Goal: Task Accomplishment & Management: Manage account settings

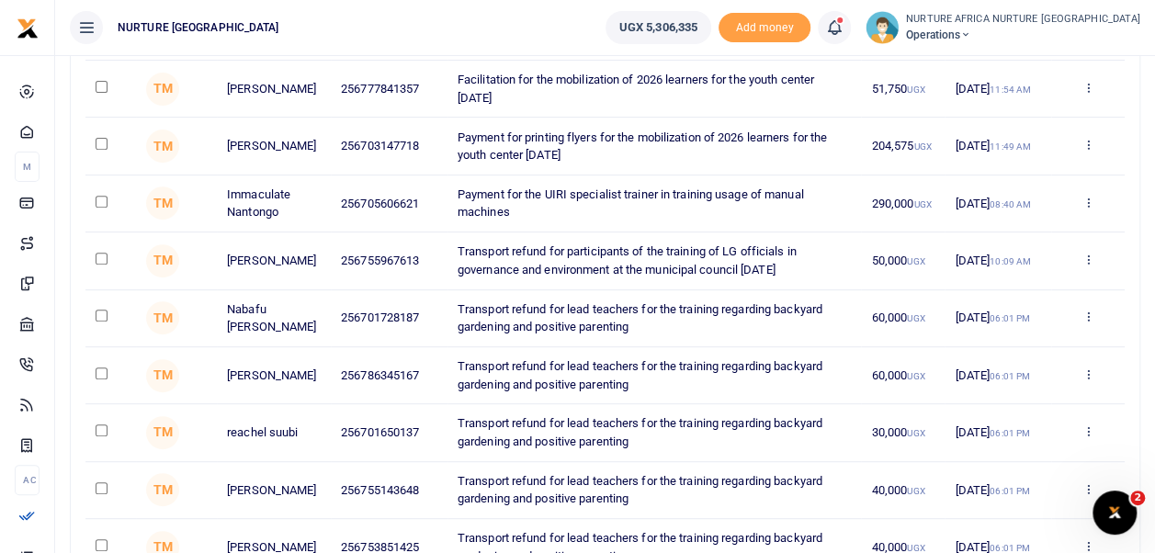
scroll to position [366, 0]
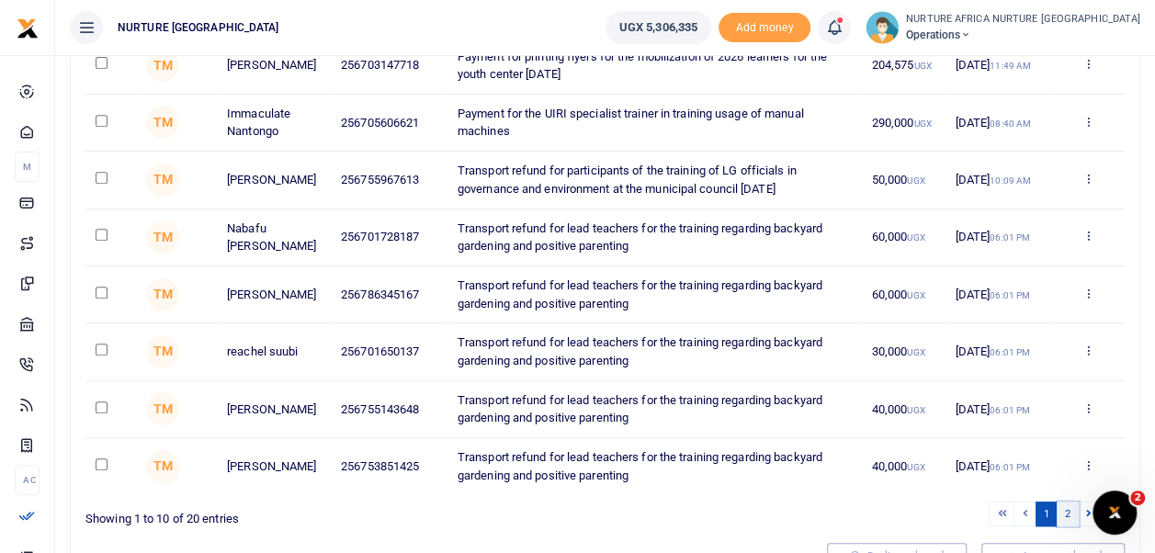
click at [1067, 514] on link "2" at bounding box center [1068, 514] width 22 height 25
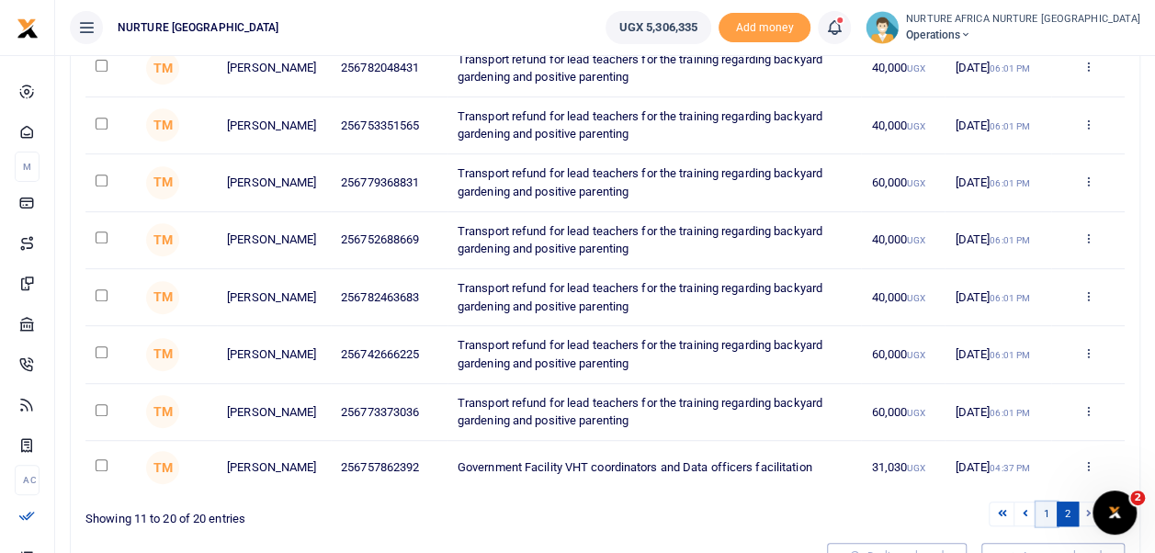
click at [1050, 507] on link "1" at bounding box center [1047, 514] width 22 height 25
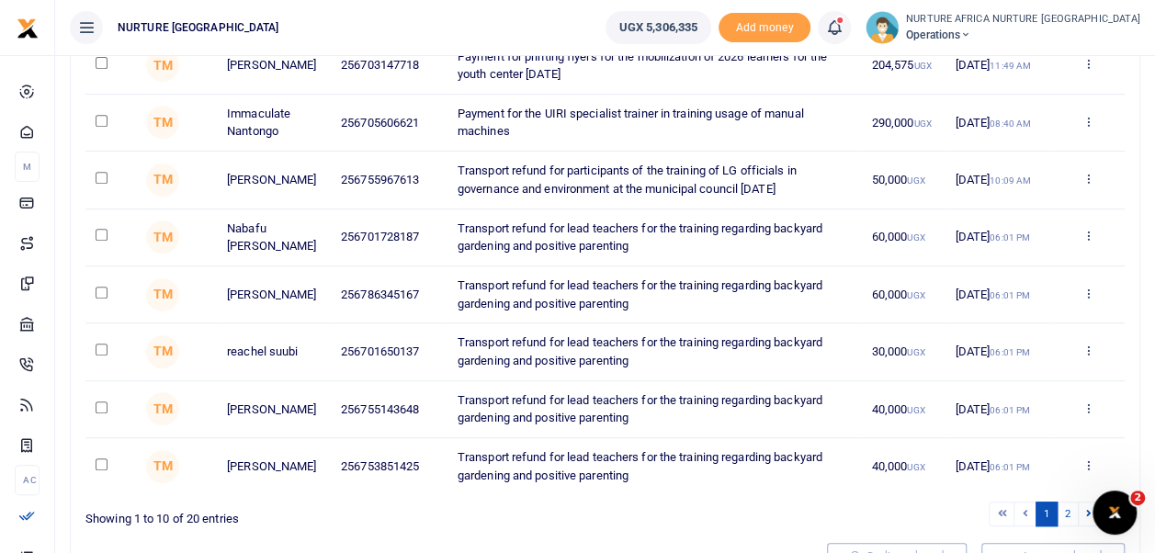
click at [97, 123] on input "checkbox" at bounding box center [102, 121] width 12 height 12
checkbox input "true"
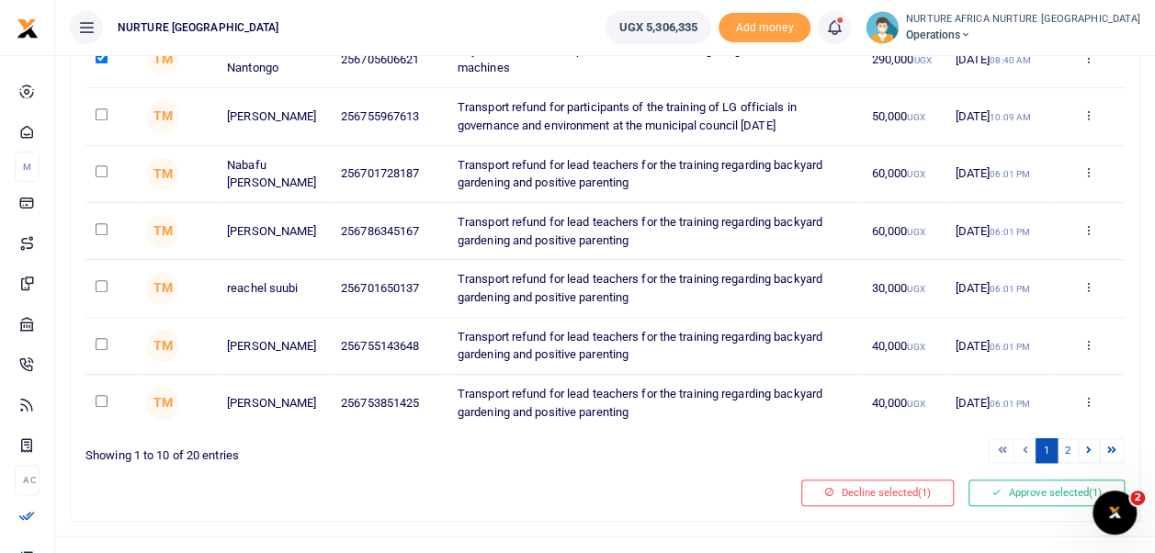
scroll to position [457, 0]
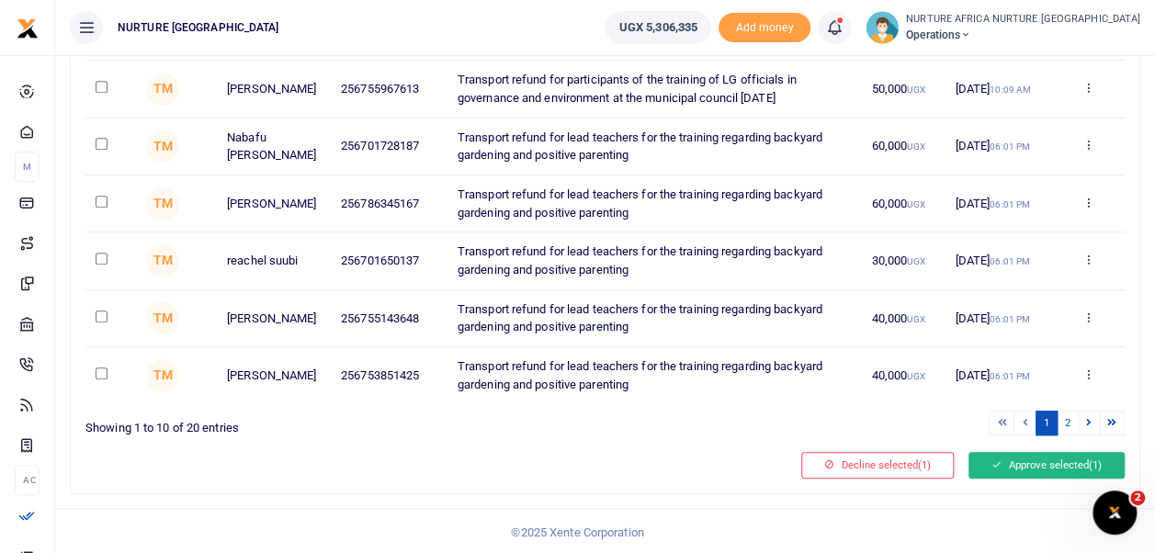
click at [1064, 463] on button "Approve selected (1)" at bounding box center [1047, 465] width 156 height 26
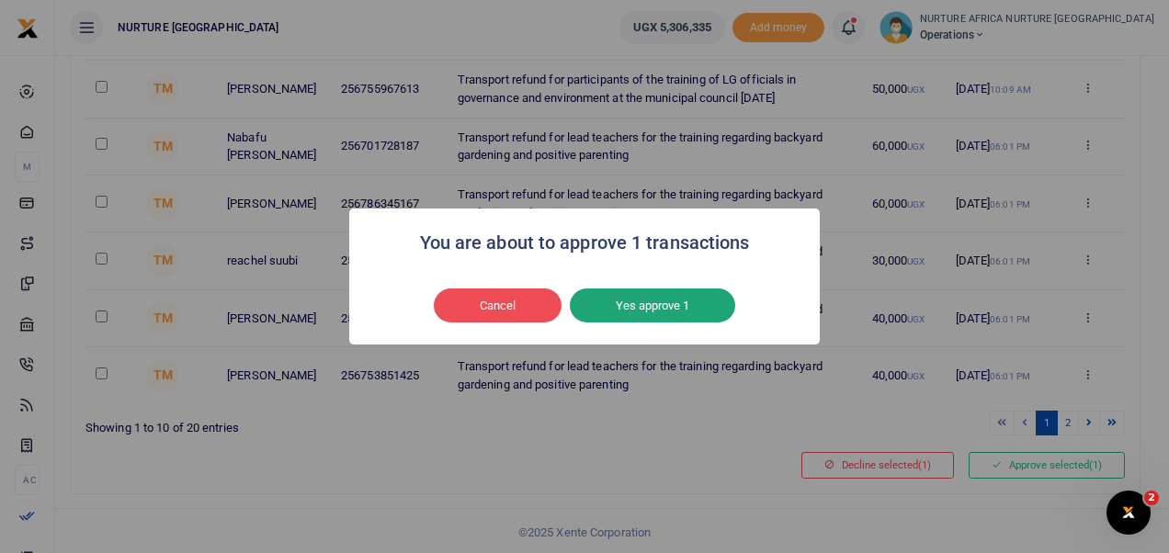
click at [707, 309] on button "Yes approve 1" at bounding box center [652, 306] width 165 height 35
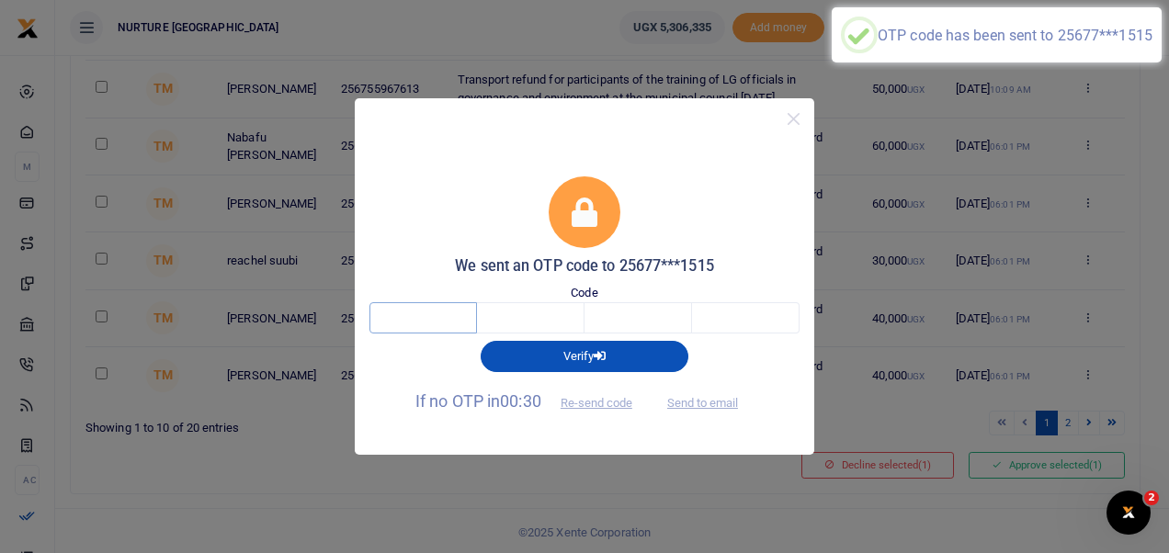
click at [436, 319] on input "text" at bounding box center [424, 317] width 108 height 31
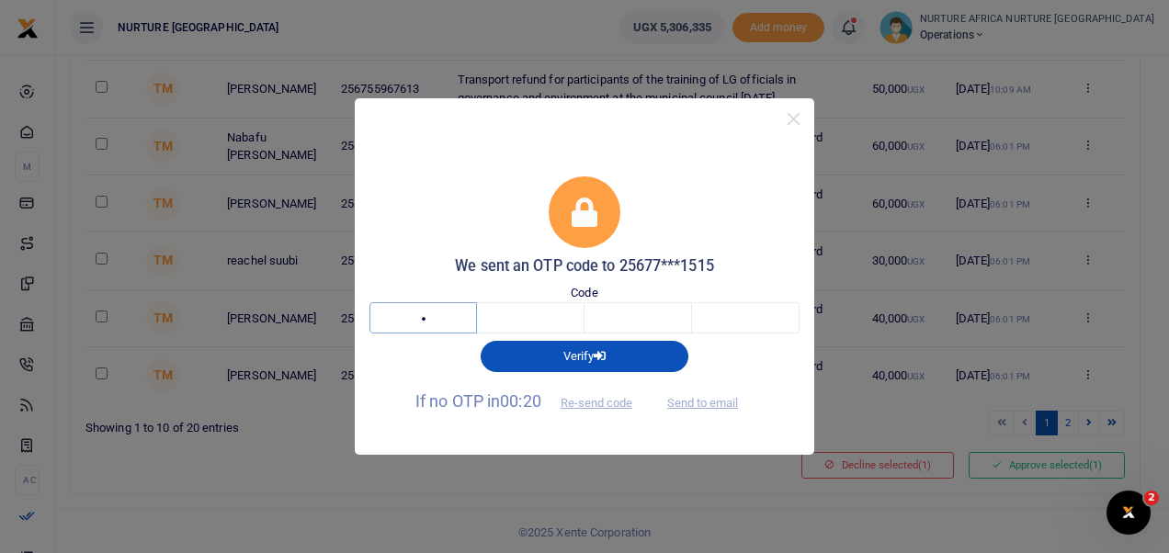
type input "5"
type input "0"
type input "6"
